Goal: Find specific page/section: Find specific page/section

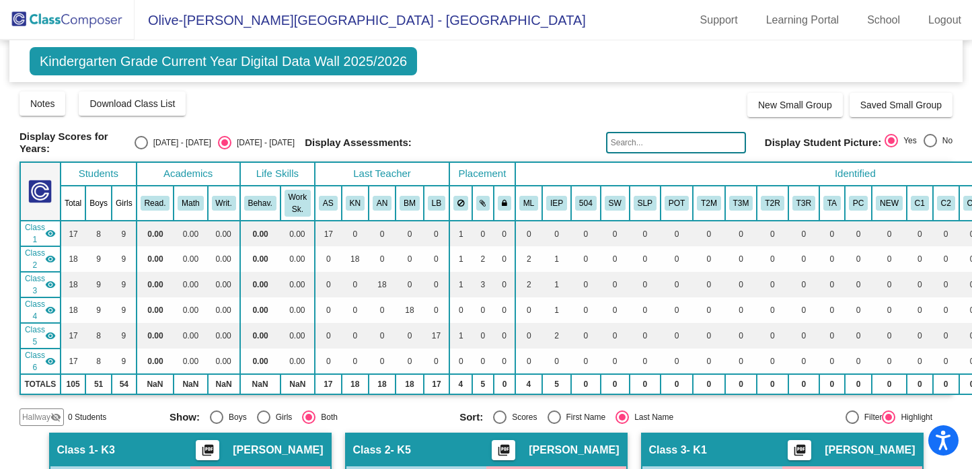
scroll to position [363, 1]
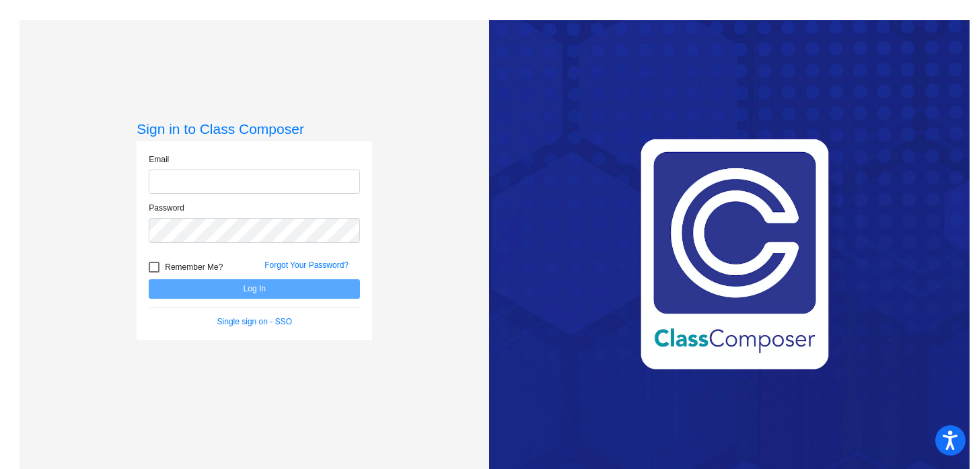
type input "bmartens@sd25.org"
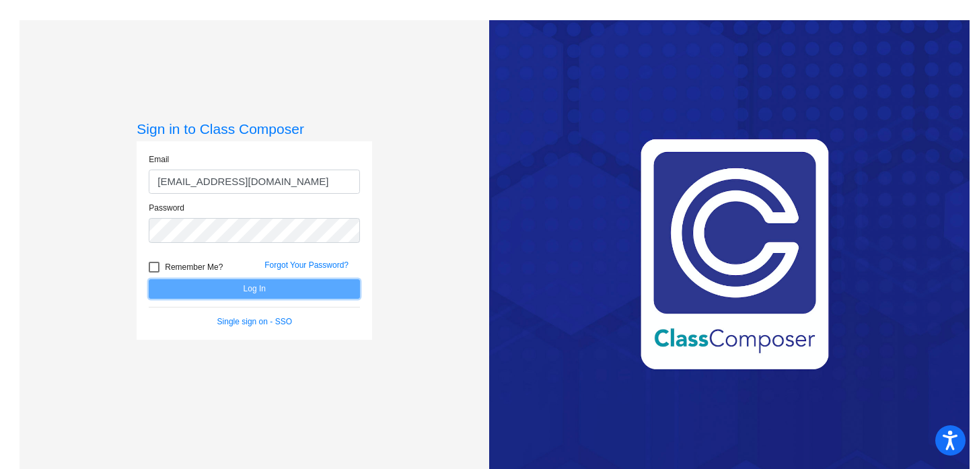
click at [251, 293] on button "Log In" at bounding box center [254, 289] width 211 height 20
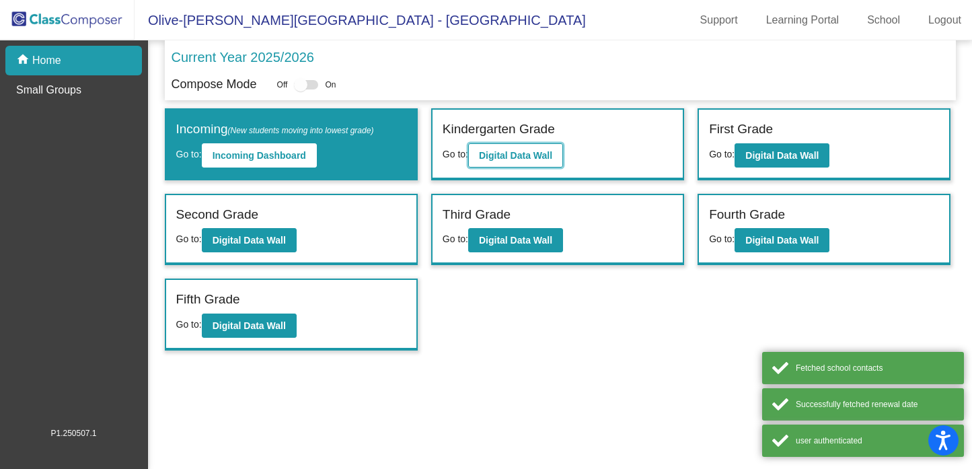
click at [526, 151] on b "Digital Data Wall" at bounding box center [515, 155] width 73 height 11
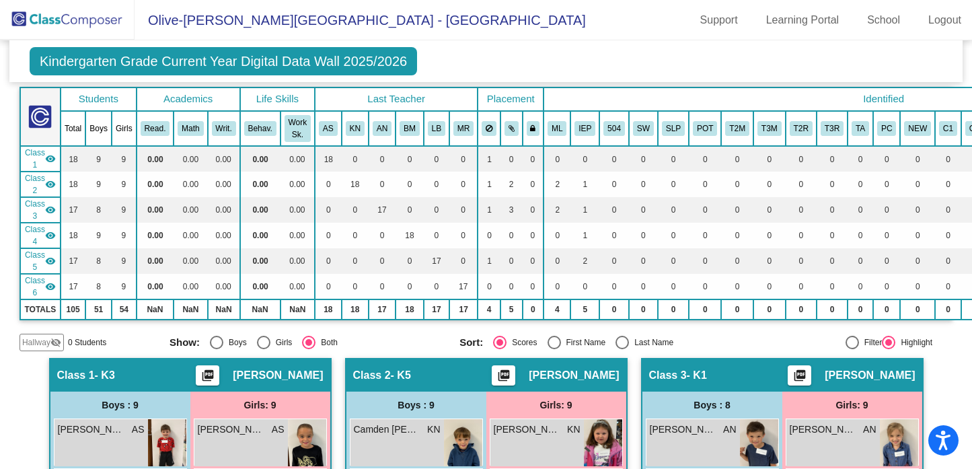
scroll to position [65, 0]
